Goal: Navigation & Orientation: Find specific page/section

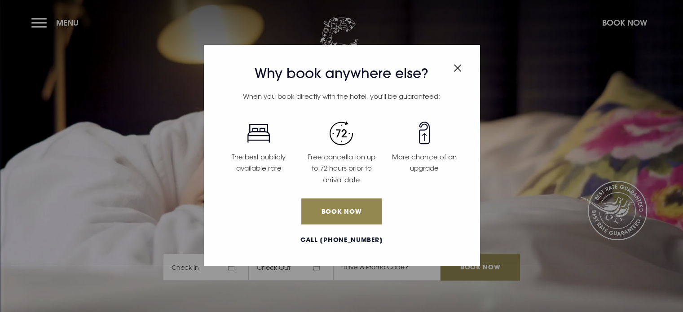
click at [457, 66] on img "Close modal" at bounding box center [457, 68] width 8 height 8
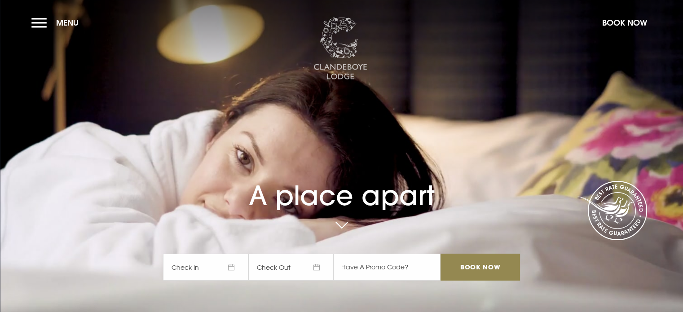
click at [336, 41] on img at bounding box center [340, 49] width 54 height 63
click at [343, 48] on img at bounding box center [340, 49] width 54 height 63
click at [35, 20] on button "Menu" at bounding box center [57, 22] width 52 height 19
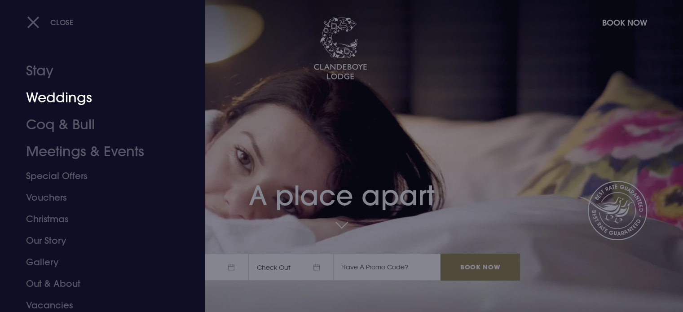
click at [60, 98] on link "Weddings" at bounding box center [97, 97] width 142 height 27
